Goal: Task Accomplishment & Management: Complete application form

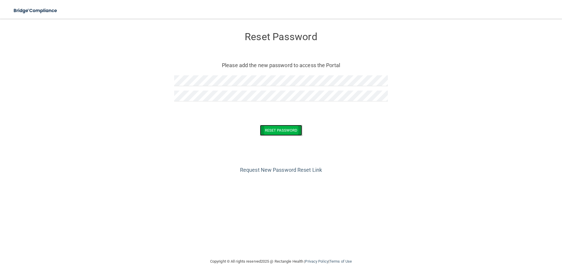
click at [286, 129] on button "Reset Password" at bounding box center [281, 130] width 42 height 11
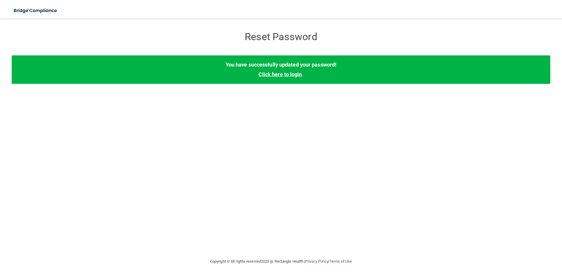
click at [281, 73] on link "Click here to login" at bounding box center [279, 74] width 43 height 6
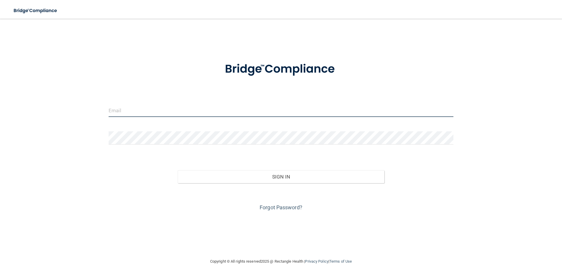
click at [137, 110] on input "email" at bounding box center [281, 110] width 345 height 13
type input "[EMAIL_ADDRESS][DOMAIN_NAME]"
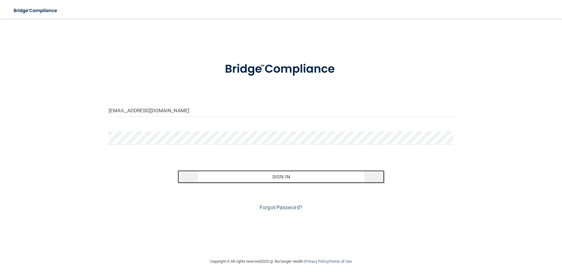
click at [278, 174] on button "Sign In" at bounding box center [281, 176] width 207 height 13
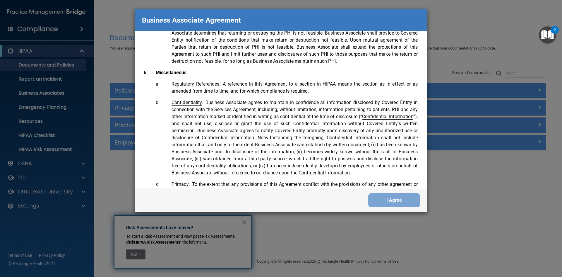
scroll to position [1194, 0]
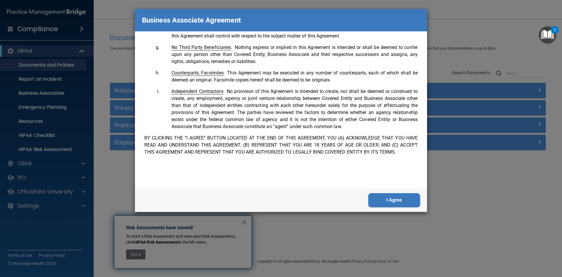
click at [395, 197] on button "I Agree" at bounding box center [394, 200] width 52 height 14
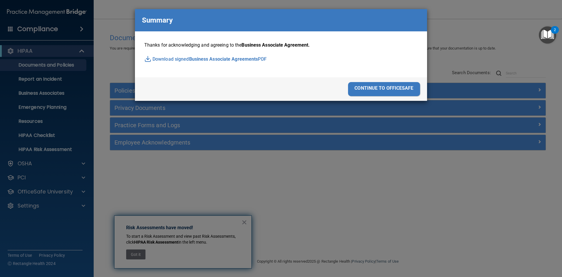
click at [385, 86] on div "continue to officesafe" at bounding box center [384, 89] width 72 height 14
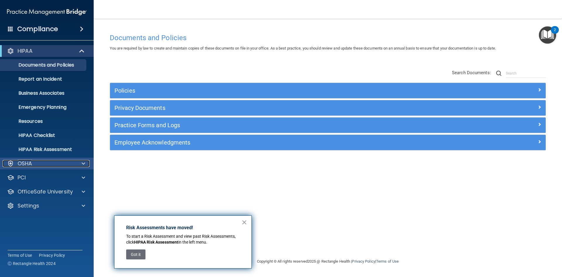
click at [28, 162] on p "OSHA" at bounding box center [25, 163] width 15 height 7
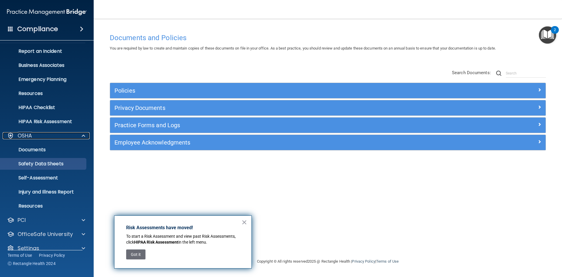
scroll to position [37, 0]
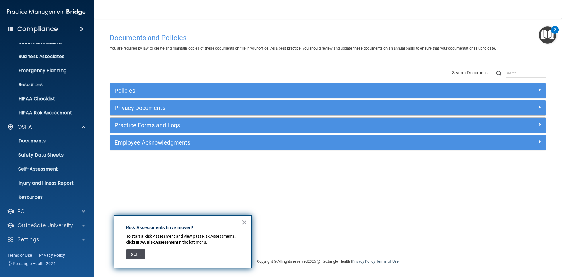
click at [134, 255] on button "Got it" at bounding box center [135, 254] width 19 height 10
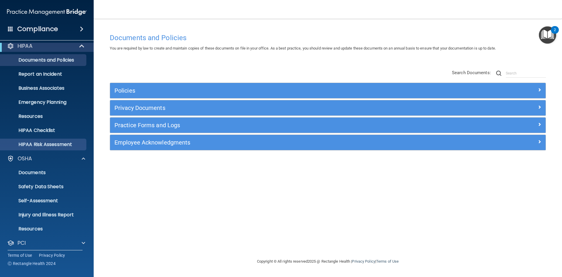
scroll to position [0, 0]
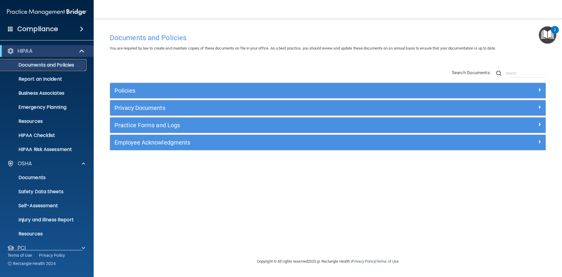
click at [51, 63] on p "Documents and Policies" at bounding box center [44, 65] width 80 height 6
click at [80, 30] on span at bounding box center [82, 28] width 4 height 7
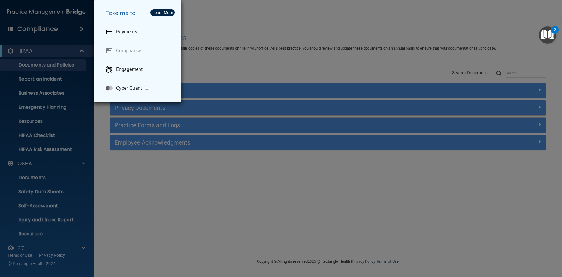
click at [53, 145] on div "Take me to: Payments Compliance Engagement Cyber Quant" at bounding box center [281, 138] width 562 height 277
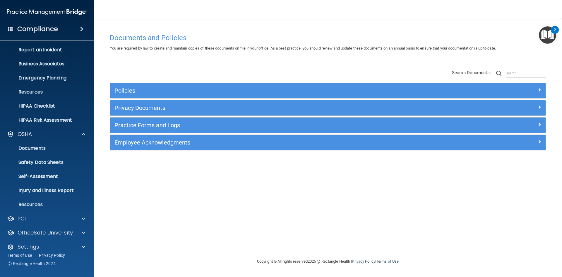
scroll to position [37, 0]
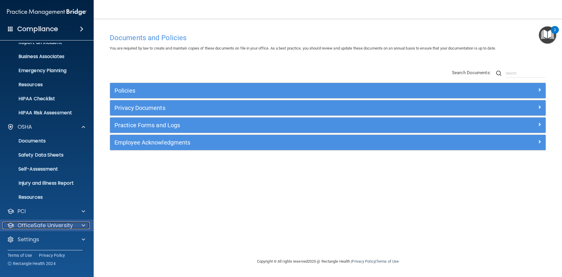
click at [66, 226] on p "OfficeSafe University" at bounding box center [45, 225] width 55 height 7
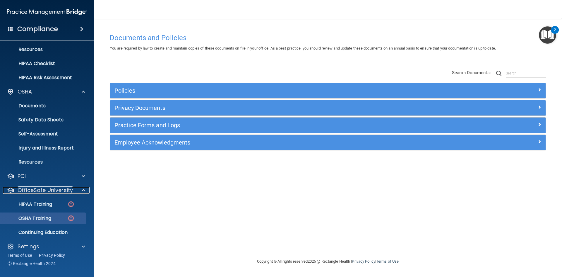
scroll to position [79, 0]
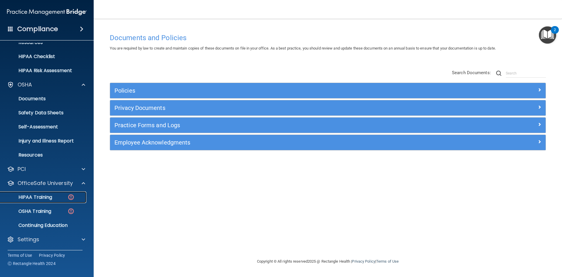
click at [42, 198] on p "HIPAA Training" at bounding box center [28, 197] width 48 height 6
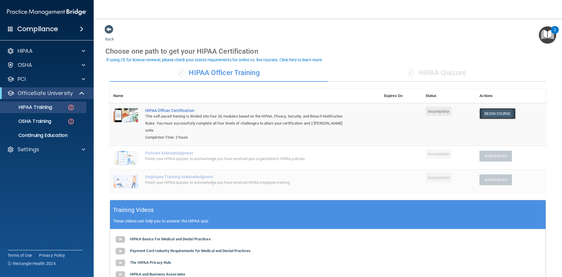
click at [493, 111] on link "Begin Course" at bounding box center [497, 113] width 36 height 11
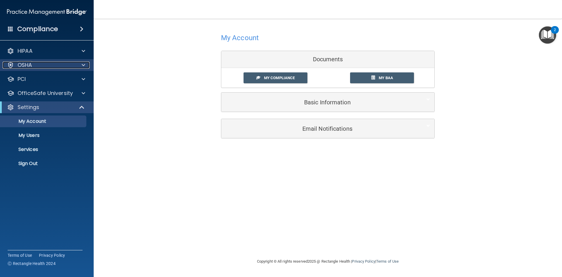
click at [35, 65] on div "OSHA" at bounding box center [39, 64] width 73 height 7
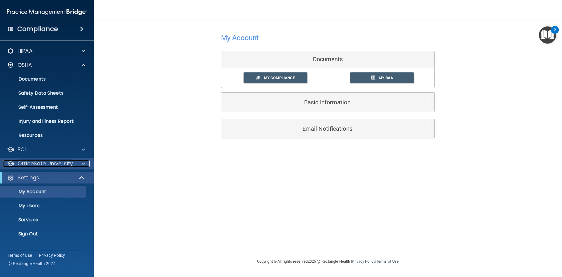
click at [37, 163] on p "OfficeSafe University" at bounding box center [45, 163] width 55 height 7
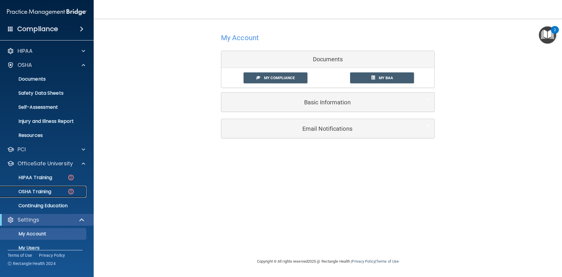
click at [37, 190] on p "OSHA Training" at bounding box center [27, 192] width 47 height 6
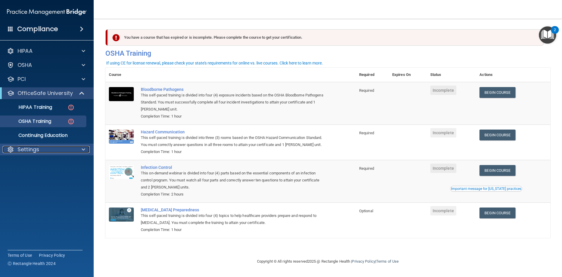
click at [29, 149] on p "Settings" at bounding box center [29, 149] width 22 height 7
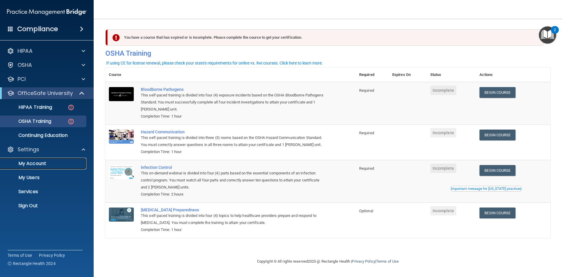
click at [37, 164] on p "My Account" at bounding box center [44, 163] width 80 height 6
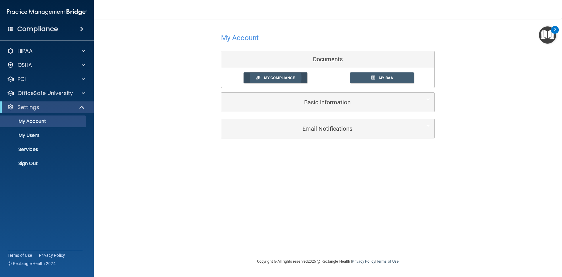
click at [271, 76] on span "My Compliance" at bounding box center [279, 78] width 31 height 4
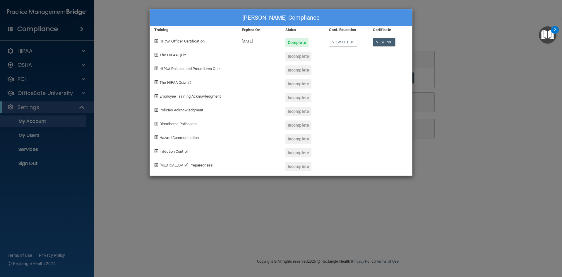
click at [177, 54] on span "The HIPAA Quiz" at bounding box center [173, 55] width 26 height 4
click at [115, 51] on div "Dawn Siemer's Compliance Training Expires On Status Cont. Education Certificate…" at bounding box center [281, 138] width 562 height 277
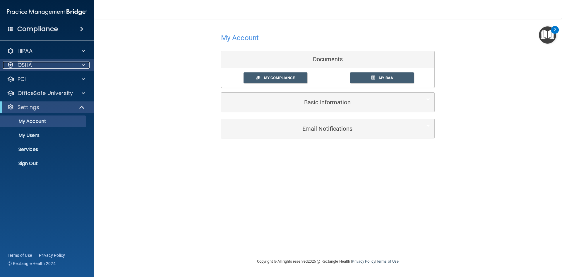
click at [14, 63] on div at bounding box center [10, 64] width 7 height 7
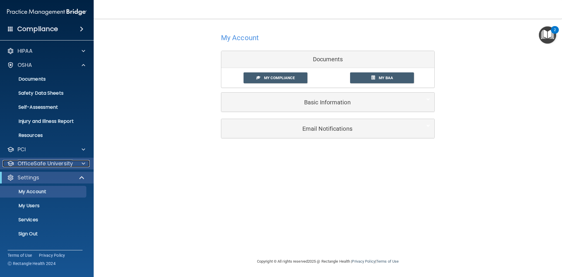
click at [36, 163] on p "OfficeSafe University" at bounding box center [45, 163] width 55 height 7
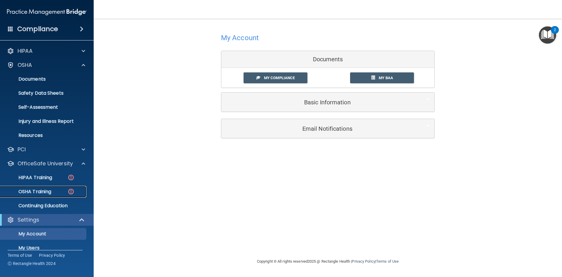
click at [71, 192] on img at bounding box center [70, 191] width 7 height 7
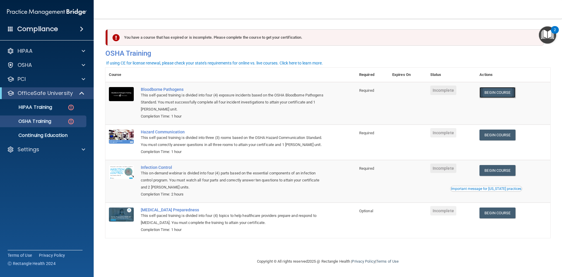
click at [503, 92] on link "Begin Course" at bounding box center [497, 92] width 36 height 11
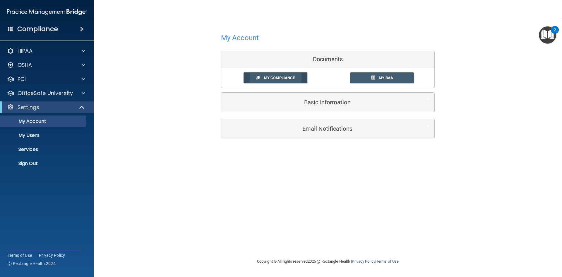
click at [280, 78] on span "My Compliance" at bounding box center [279, 78] width 31 height 4
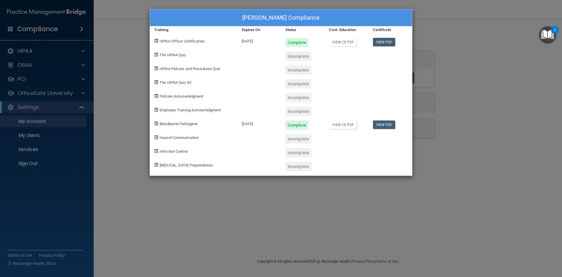
click at [132, 59] on div "Dawn Siemer's Compliance Training Expires On Status Cont. Education Certificate…" at bounding box center [281, 138] width 562 height 277
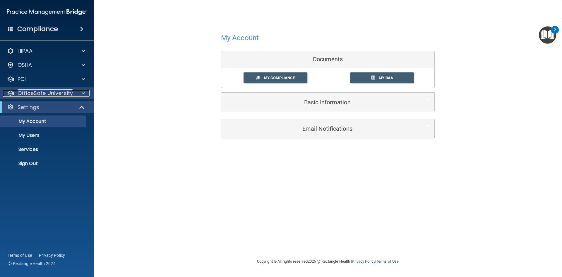
click at [38, 93] on p "OfficeSafe University" at bounding box center [45, 93] width 55 height 7
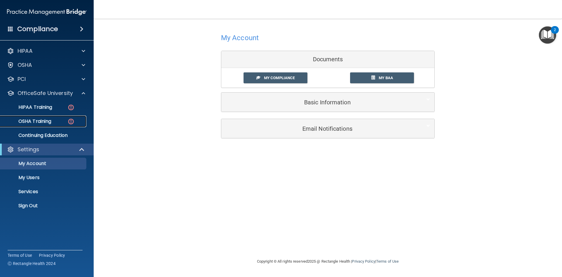
click at [40, 121] on p "OSHA Training" at bounding box center [27, 121] width 47 height 6
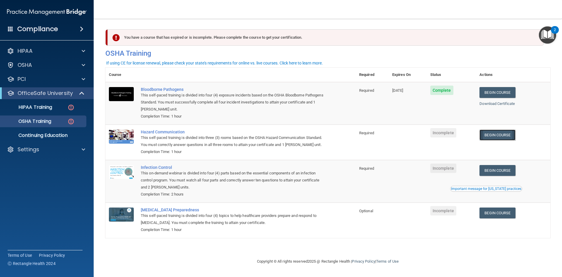
click at [505, 133] on link "Begin Course" at bounding box center [497, 134] width 36 height 11
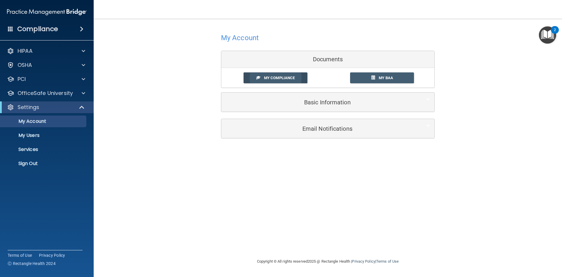
click at [265, 78] on span "My Compliance" at bounding box center [279, 78] width 31 height 4
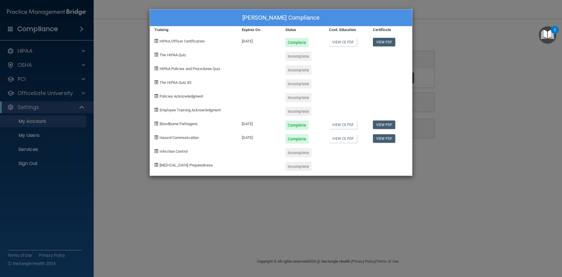
click at [503, 60] on div "Dawn Siemer's Compliance Training Expires On Status Cont. Education Certificate…" at bounding box center [281, 138] width 562 height 277
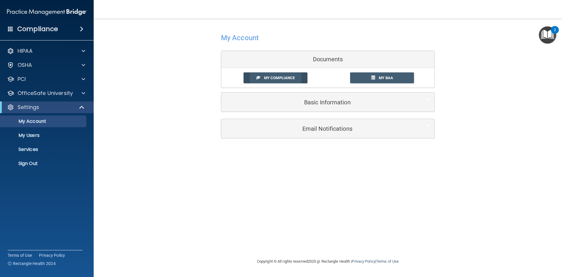
click at [264, 77] on span "My Compliance" at bounding box center [279, 78] width 31 height 4
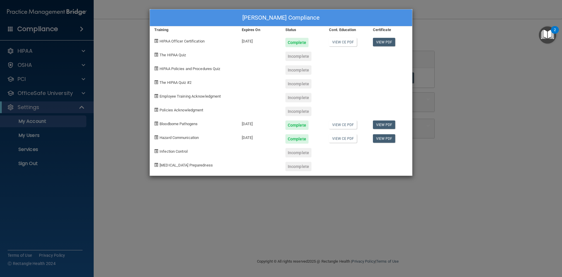
click at [540, 73] on div "Dawn Siemer's Compliance Training Expires On Status Cont. Education Certificate…" at bounding box center [281, 138] width 562 height 277
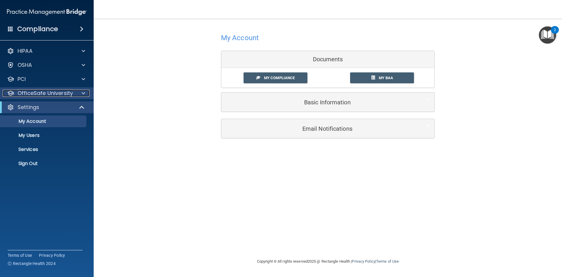
click at [55, 92] on p "OfficeSafe University" at bounding box center [45, 93] width 55 height 7
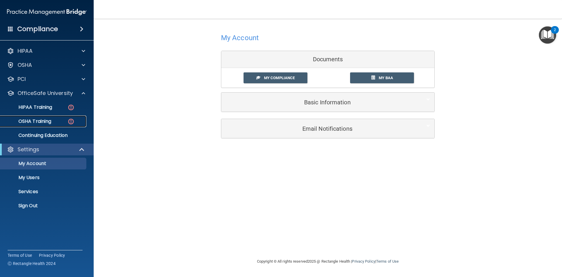
click at [40, 121] on p "OSHA Training" at bounding box center [27, 121] width 47 height 6
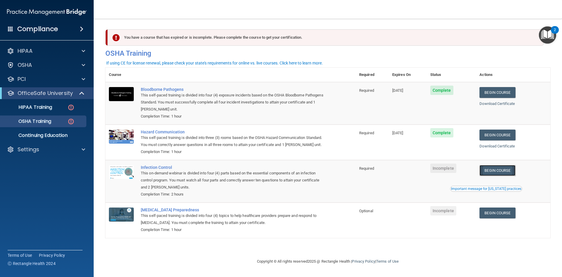
click at [499, 168] on link "Begin Course" at bounding box center [497, 170] width 36 height 11
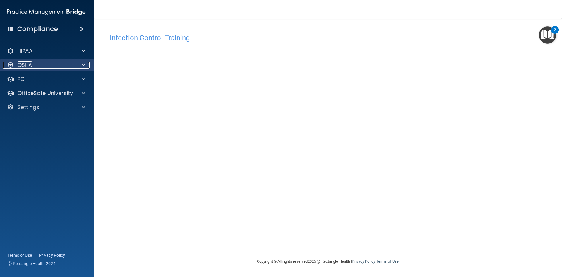
click at [17, 64] on div "OSHA" at bounding box center [39, 64] width 73 height 7
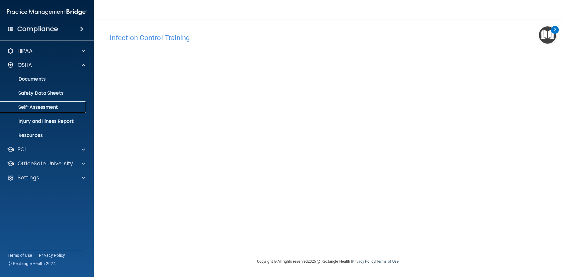
click at [28, 107] on p "Self-Assessment" at bounding box center [44, 107] width 80 height 6
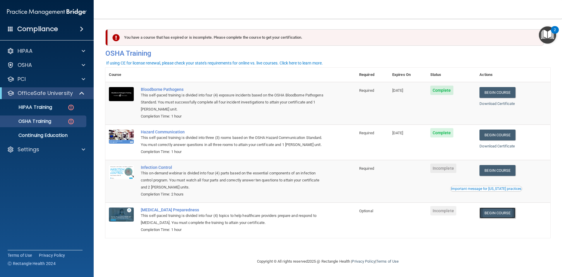
click at [507, 214] on link "Begin Course" at bounding box center [497, 212] width 36 height 11
click at [503, 169] on link "Begin Course" at bounding box center [497, 170] width 36 height 11
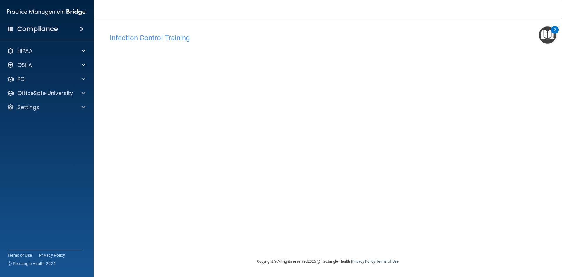
click at [263, 237] on div "Infection Control Training This course doesn’t expire until . Are you sure you …" at bounding box center [327, 143] width 445 height 227
click at [26, 94] on p "OfficeSafe University" at bounding box center [45, 93] width 55 height 7
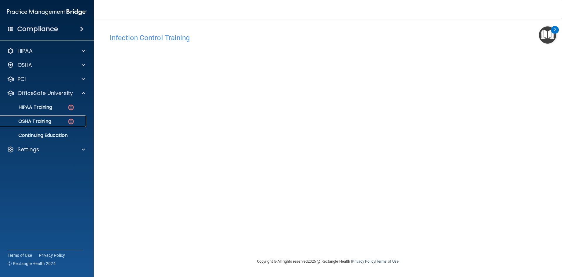
click at [35, 120] on p "OSHA Training" at bounding box center [27, 121] width 47 height 6
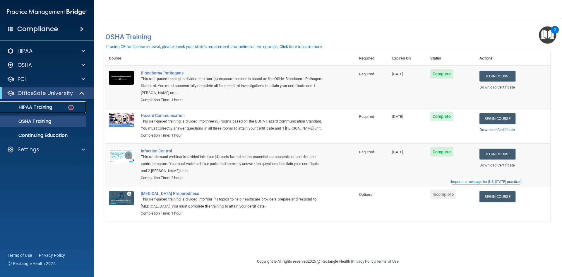
click at [40, 107] on p "HIPAA Training" at bounding box center [28, 107] width 48 height 6
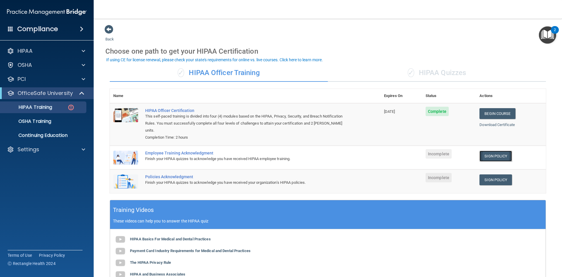
click at [499, 150] on link "Sign Policy" at bounding box center [495, 155] width 32 height 11
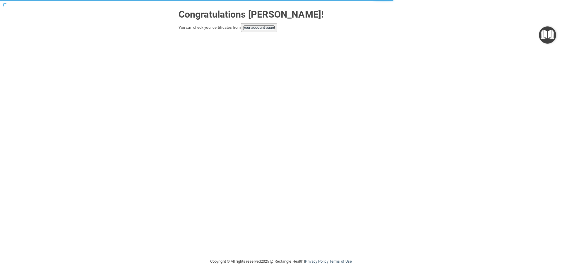
click at [269, 27] on link "your account page!" at bounding box center [259, 27] width 32 height 4
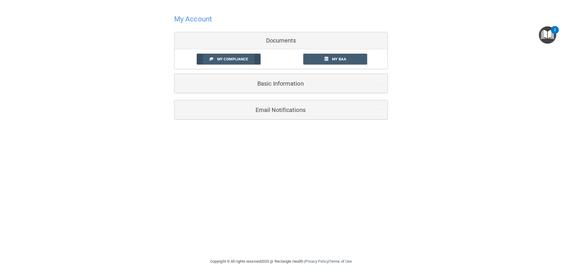
click at [230, 57] on span "My Compliance" at bounding box center [232, 59] width 31 height 4
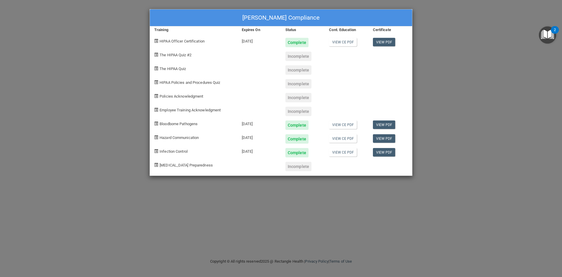
click at [121, 122] on div "Dawn Siemer's Compliance Training Expires On Status Cont. Education Certificate…" at bounding box center [281, 138] width 562 height 277
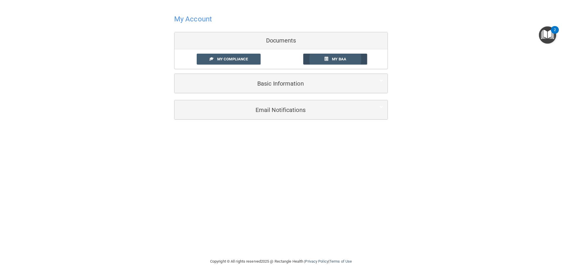
click at [331, 59] on link "My BAA" at bounding box center [335, 59] width 64 height 11
click at [225, 58] on span "My Compliance" at bounding box center [232, 59] width 31 height 4
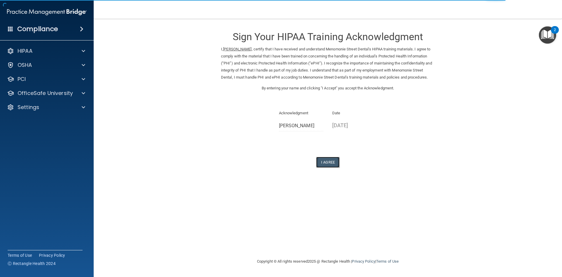
click at [334, 167] on button "I Agree" at bounding box center [327, 162] width 23 height 11
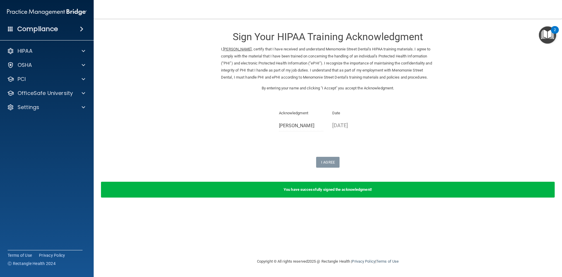
click at [336, 92] on p "By entering your name and clicking "I Accept" you accept the Acknowledgment." at bounding box center [328, 88] width 214 height 7
click at [29, 64] on p "OSHA" at bounding box center [25, 64] width 15 height 7
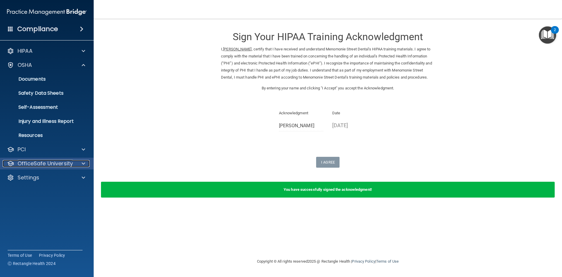
click at [51, 162] on p "OfficeSafe University" at bounding box center [45, 163] width 55 height 7
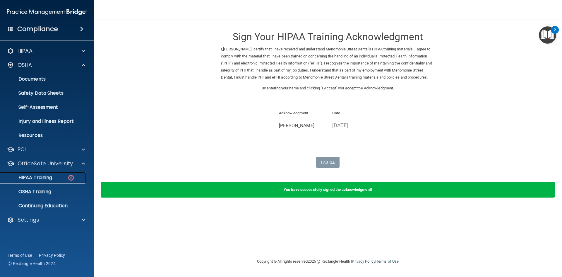
click at [44, 179] on p "HIPAA Training" at bounding box center [28, 177] width 48 height 6
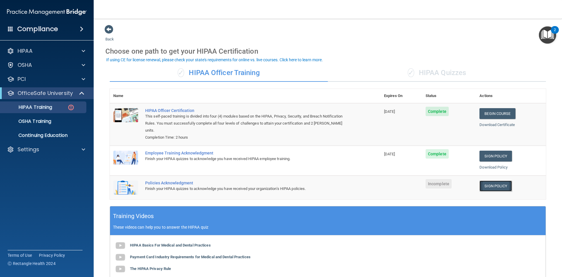
click at [490, 180] on link "Sign Policy" at bounding box center [495, 185] width 32 height 11
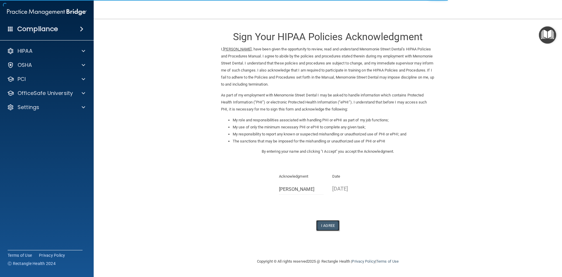
click at [331, 224] on button "I Agree" at bounding box center [327, 225] width 23 height 11
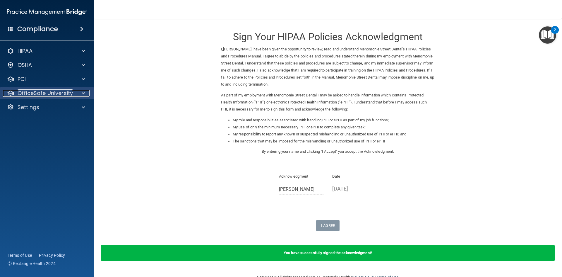
click at [54, 92] on p "OfficeSafe University" at bounding box center [45, 93] width 55 height 7
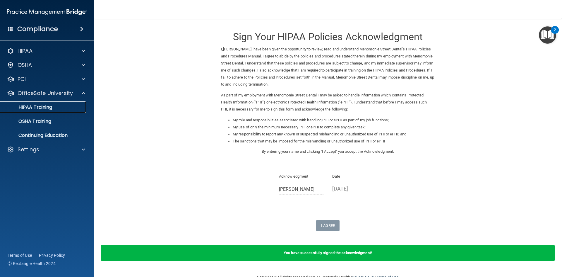
click at [37, 107] on p "HIPAA Training" at bounding box center [28, 107] width 48 height 6
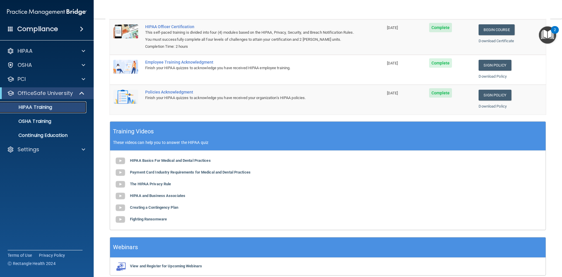
scroll to position [110, 0]
